Goal: Communication & Community: Share content

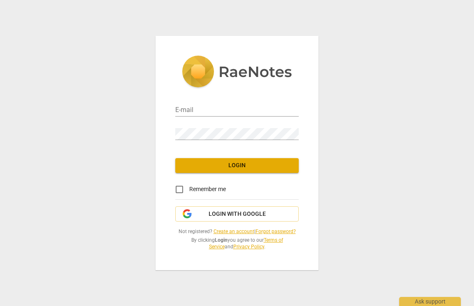
type input "[EMAIL_ADDRESS][PERSON_NAME][DOMAIN_NAME]"
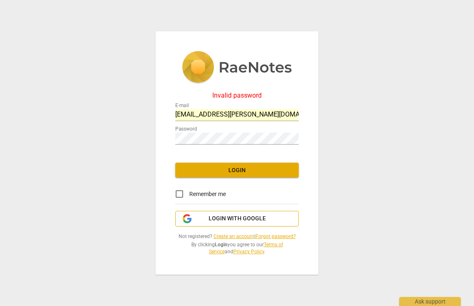
click at [218, 213] on button "Login with Google" at bounding box center [236, 219] width 123 height 16
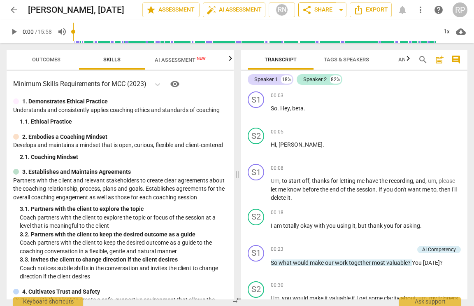
click at [321, 10] on span "share Share" at bounding box center [317, 10] width 30 height 10
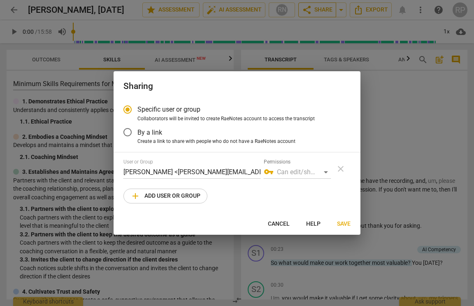
radio input "false"
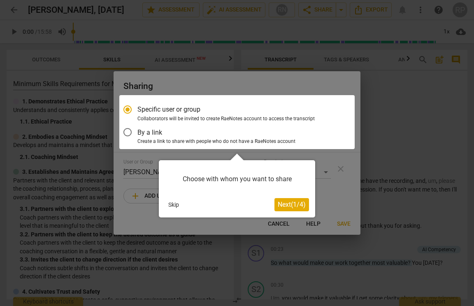
click at [170, 138] on div at bounding box center [236, 122] width 235 height 54
click at [130, 130] on div at bounding box center [236, 122] width 235 height 54
click at [175, 206] on button "Skip" at bounding box center [173, 204] width 17 height 12
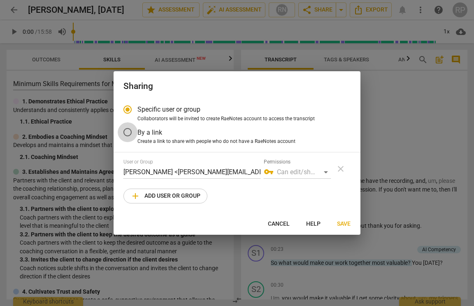
click at [127, 127] on input "By a link" at bounding box center [128, 132] width 20 height 20
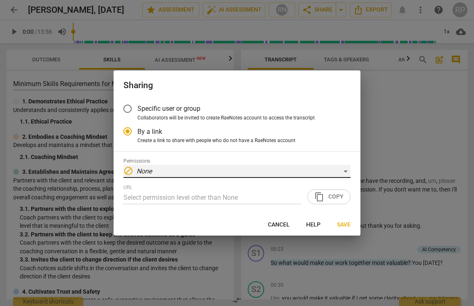
click at [195, 171] on div "block None" at bounding box center [236, 171] width 227 height 13
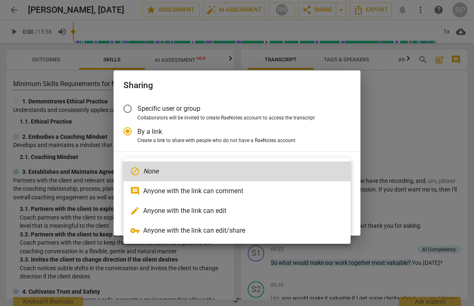
click at [203, 193] on li "comment Anyone with the link can comment" at bounding box center [236, 191] width 227 height 20
radio input "false"
type input "[URL][DOMAIN_NAME]"
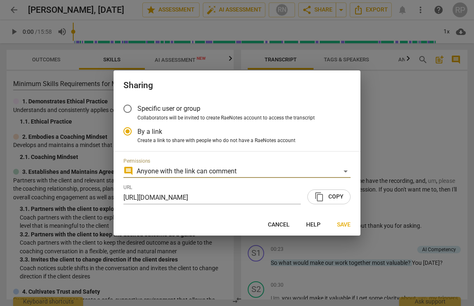
click at [333, 198] on span "content_copy Copy" at bounding box center [328, 197] width 29 height 10
click at [348, 227] on span "Save" at bounding box center [344, 225] width 14 height 8
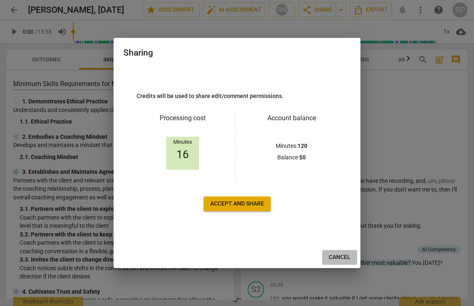
click at [339, 260] on span "Cancel" at bounding box center [340, 257] width 22 height 8
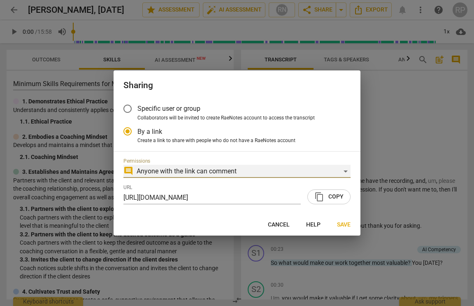
click at [242, 171] on div "comment Anyone with the link can comment" at bounding box center [236, 171] width 227 height 13
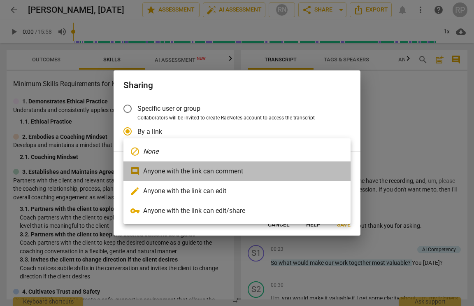
click at [226, 173] on li "comment Anyone with the link can comment" at bounding box center [236, 171] width 227 height 20
radio input "false"
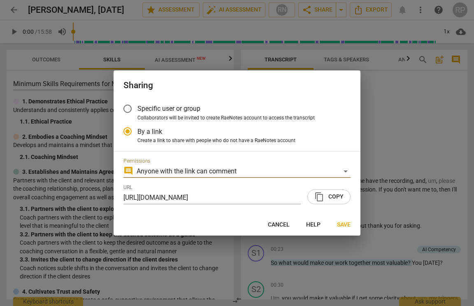
click at [167, 118] on span "Collaborators will be invited to create RaeNotes account to access the transcri…" at bounding box center [225, 117] width 177 height 7
click at [0, 0] on input "Collaborators will be invited to create RaeNotes account to access the transcri…" at bounding box center [0, 0] width 0 height 0
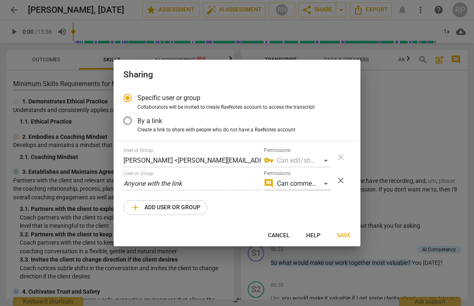
click at [152, 122] on span "By a link" at bounding box center [149, 120] width 25 height 9
click at [137, 122] on input "By a link" at bounding box center [128, 121] width 20 height 20
radio input "false"
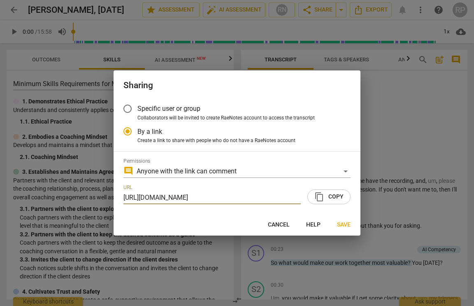
scroll to position [0, 39]
click at [330, 196] on span "content_copy Copy" at bounding box center [328, 197] width 29 height 10
click at [344, 221] on span "Save" at bounding box center [344, 225] width 14 height 8
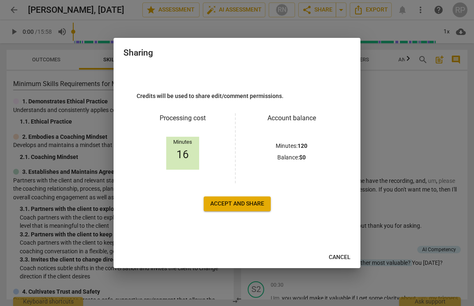
click at [340, 255] on span "Cancel" at bounding box center [340, 257] width 22 height 8
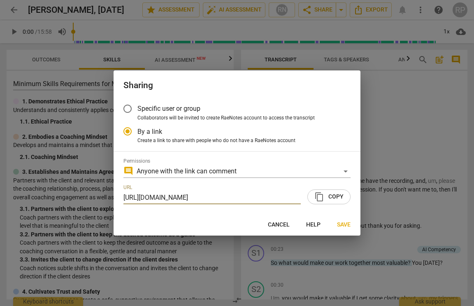
scroll to position [0, 39]
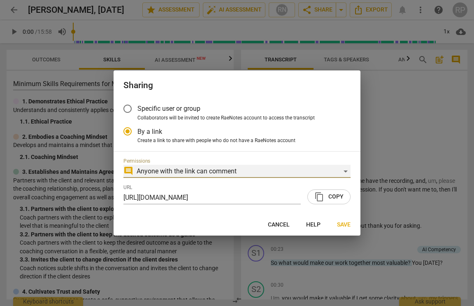
click at [205, 169] on div "comment Anyone with the link can comment" at bounding box center [236, 171] width 227 height 13
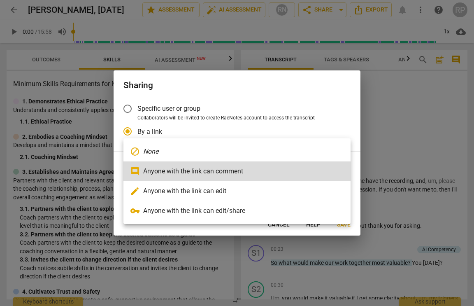
click at [193, 146] on li "block None" at bounding box center [236, 152] width 227 height 20
radio input "false"
type input "Select permission level other than None"
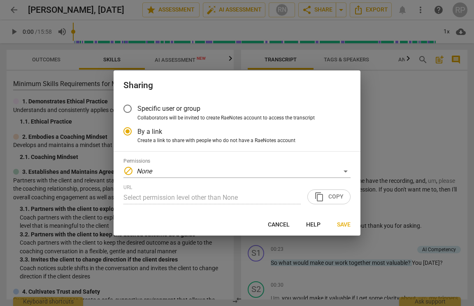
click at [334, 195] on div "URL Select permission level other than None content_copy Copy" at bounding box center [236, 194] width 227 height 20
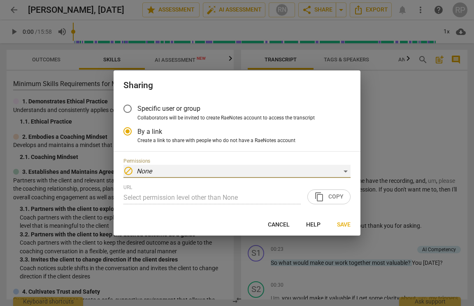
click at [184, 170] on div "block None" at bounding box center [236, 171] width 227 height 13
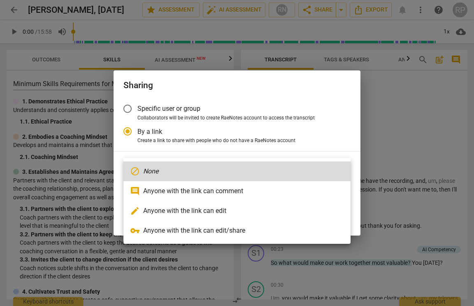
click at [189, 188] on li "comment Anyone with the link can comment" at bounding box center [236, 191] width 227 height 20
radio input "false"
type input "[URL][DOMAIN_NAME]"
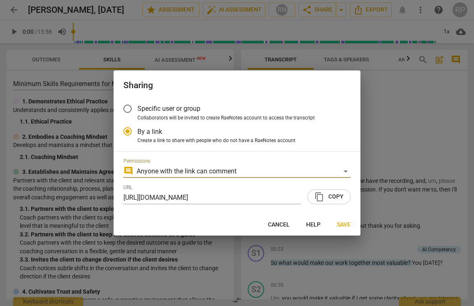
click at [337, 194] on span "content_copy Copy" at bounding box center [328, 197] width 29 height 10
click at [344, 224] on span "Save" at bounding box center [344, 225] width 14 height 8
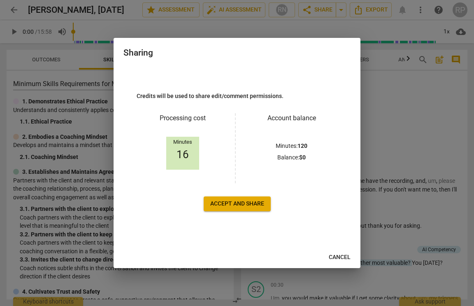
click at [261, 203] on span "Accept and share" at bounding box center [237, 204] width 54 height 8
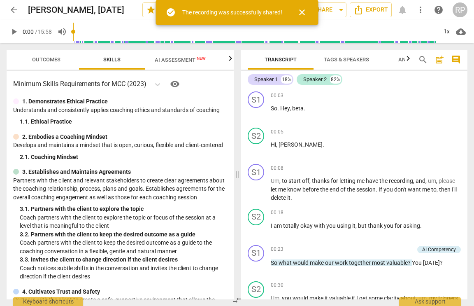
scroll to position [0, 39]
click at [304, 9] on span "close" at bounding box center [302, 12] width 10 height 10
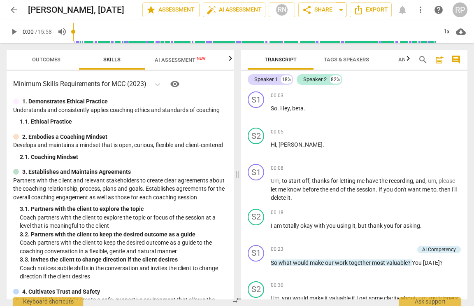
click at [342, 11] on span "arrow_drop_down" at bounding box center [341, 10] width 10 height 10
click at [316, 42] on span "Shared with anyone with the link" at bounding box center [291, 40] width 75 height 7
click at [314, 11] on span "share Share" at bounding box center [317, 10] width 30 height 10
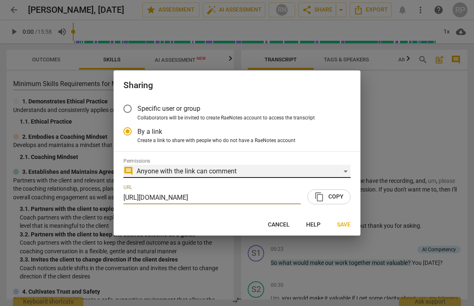
click at [214, 170] on div "comment Anyone with the link can comment" at bounding box center [236, 171] width 227 height 13
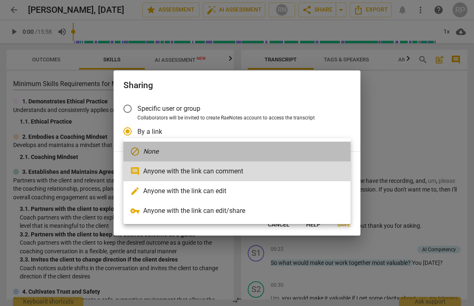
click at [190, 146] on li "block None" at bounding box center [236, 152] width 227 height 20
radio input "false"
type input "Select permission level other than None"
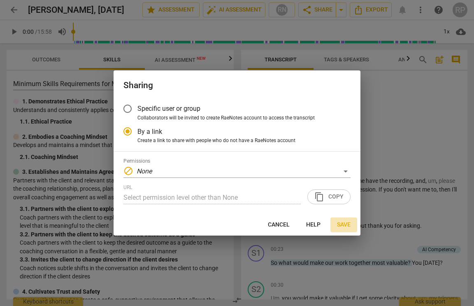
click at [343, 223] on span "Save" at bounding box center [344, 225] width 14 height 8
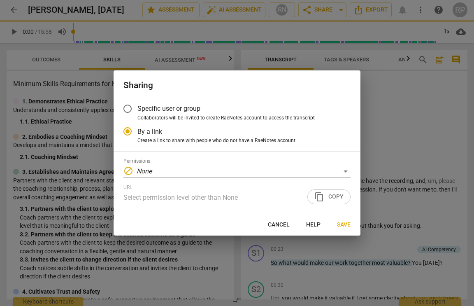
radio input "false"
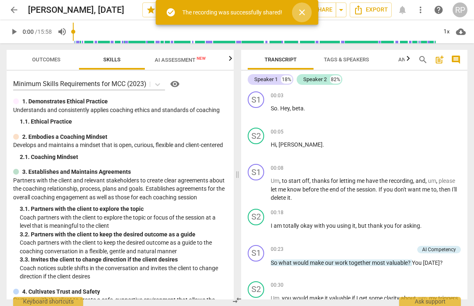
click at [301, 12] on span "close" at bounding box center [302, 12] width 10 height 10
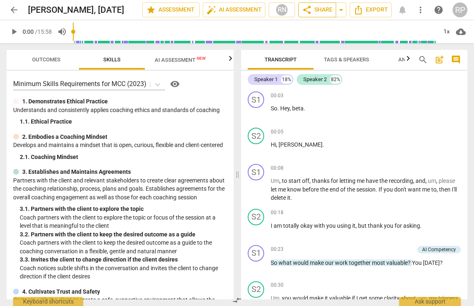
click at [322, 10] on span "share Share" at bounding box center [317, 10] width 30 height 10
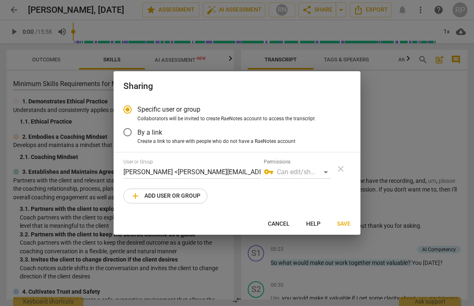
click at [275, 223] on span "Cancel" at bounding box center [279, 224] width 22 height 8
radio input "false"
